Goal: Transaction & Acquisition: Download file/media

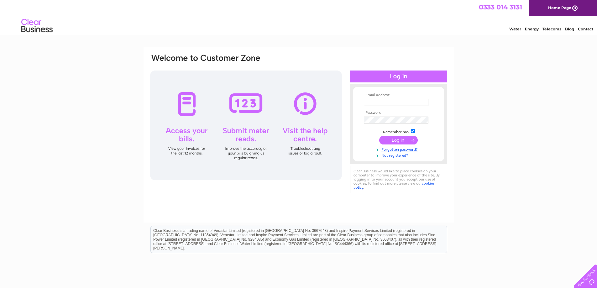
type input "h.brown@totalrecruitmentgroup.com"
click at [401, 137] on input "submit" at bounding box center [398, 140] width 39 height 9
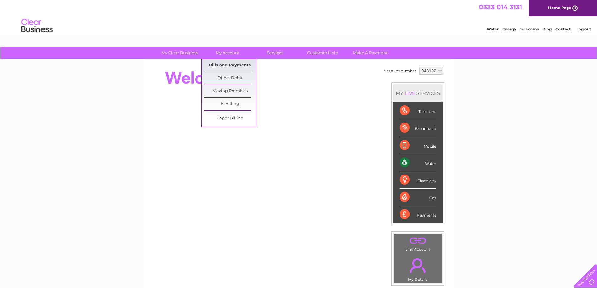
click at [217, 63] on link "Bills and Payments" at bounding box center [230, 65] width 52 height 13
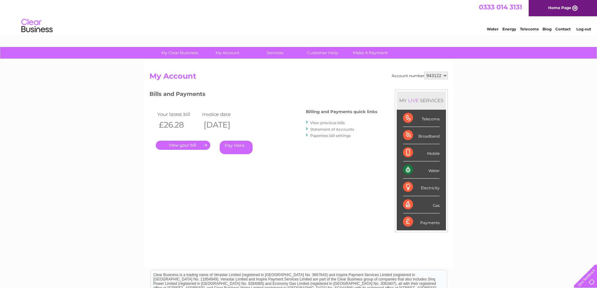
click at [315, 122] on link "View previous bills" at bounding box center [327, 122] width 34 height 5
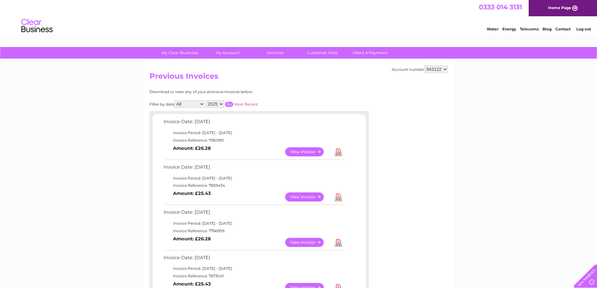
click at [337, 196] on link "Download" at bounding box center [338, 196] width 8 height 9
click at [338, 152] on link "Download" at bounding box center [338, 151] width 8 height 9
